Goal: Transaction & Acquisition: Download file/media

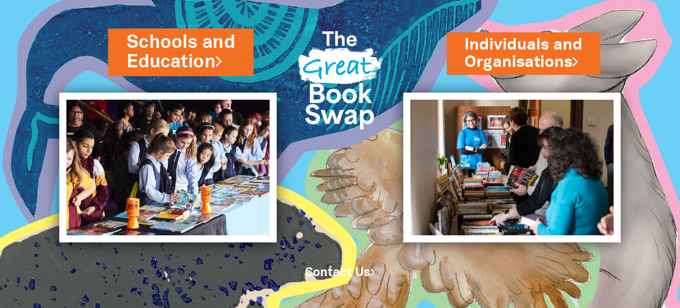
click at [194, 56] on link "Schools and Education" at bounding box center [181, 52] width 109 height 45
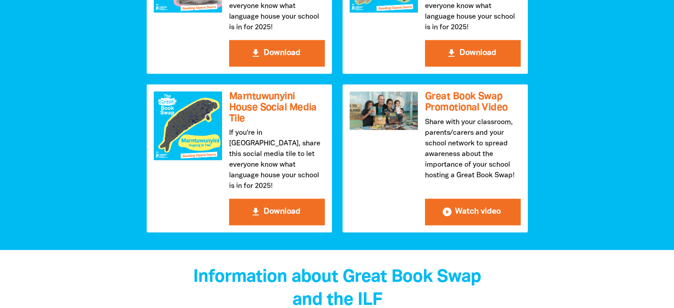
scroll to position [1295, 0]
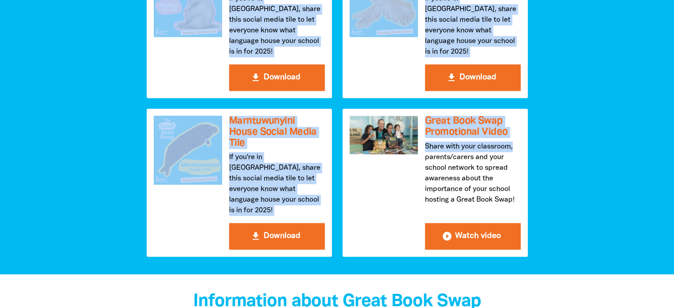
drag, startPoint x: 668, startPoint y: 140, endPoint x: 677, endPoint y: 120, distance: 21.8
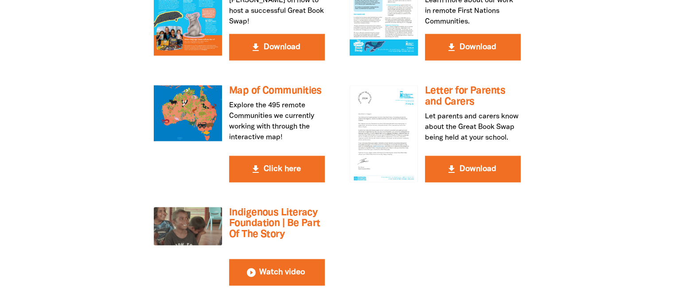
scroll to position [1689, 0]
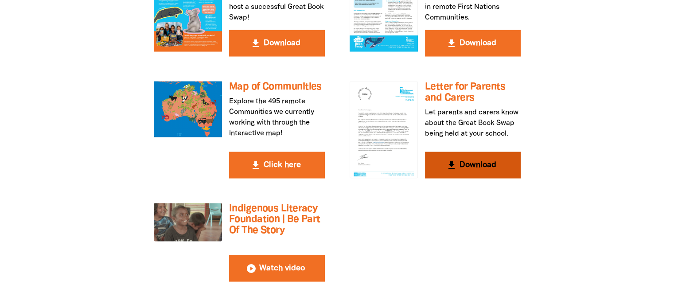
click at [488, 152] on button "get_app Download" at bounding box center [473, 165] width 96 height 27
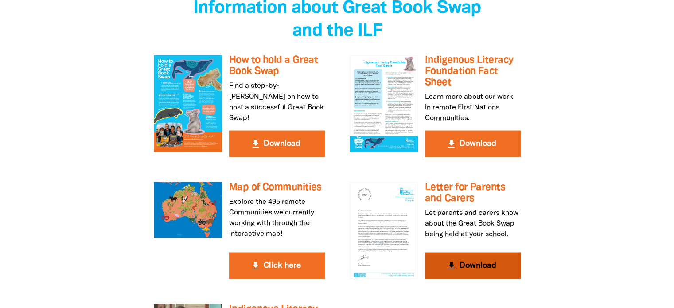
scroll to position [1556, 0]
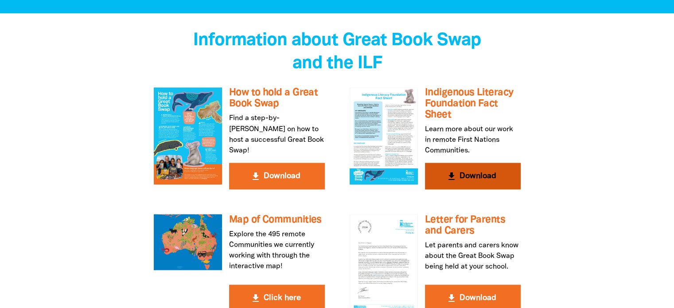
click at [478, 163] on button "get_app Download" at bounding box center [473, 176] width 96 height 27
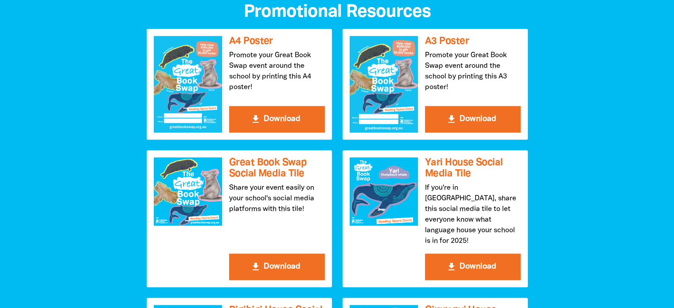
scroll to position [955, 0]
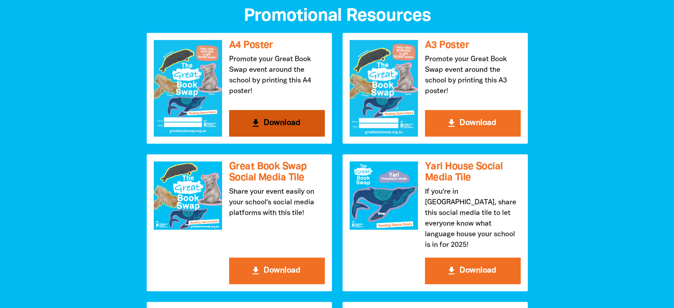
click at [283, 117] on button "get_app Download" at bounding box center [277, 123] width 96 height 27
